Goal: Navigation & Orientation: Find specific page/section

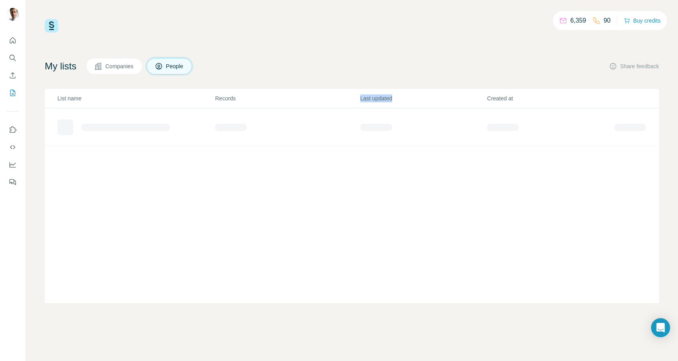
drag, startPoint x: 0, startPoint y: 0, endPoint x: 475, endPoint y: 93, distance: 484.5
click at [475, 93] on tr "List name Records Last updated Created at" at bounding box center [352, 98] width 615 height 19
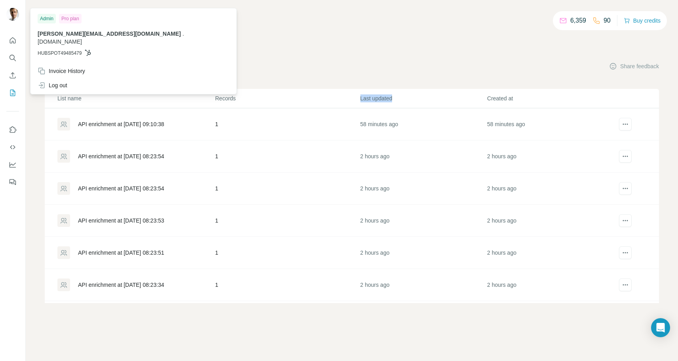
click at [13, 14] on img at bounding box center [12, 14] width 13 height 13
click at [86, 36] on span "[PERSON_NAME][EMAIL_ADDRESS][DOMAIN_NAME]" at bounding box center [109, 34] width 143 height 6
click at [109, 326] on div "6,359 90 Buy credits My lists Companies People Share feedback List name Records…" at bounding box center [352, 180] width 653 height 361
click at [65, 67] on div "Invoice History" at bounding box center [62, 71] width 48 height 8
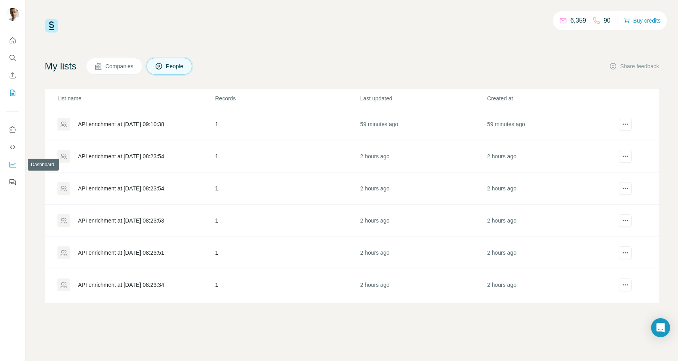
click at [11, 165] on icon "Dashboard" at bounding box center [13, 164] width 8 height 8
